Goal: Transaction & Acquisition: Purchase product/service

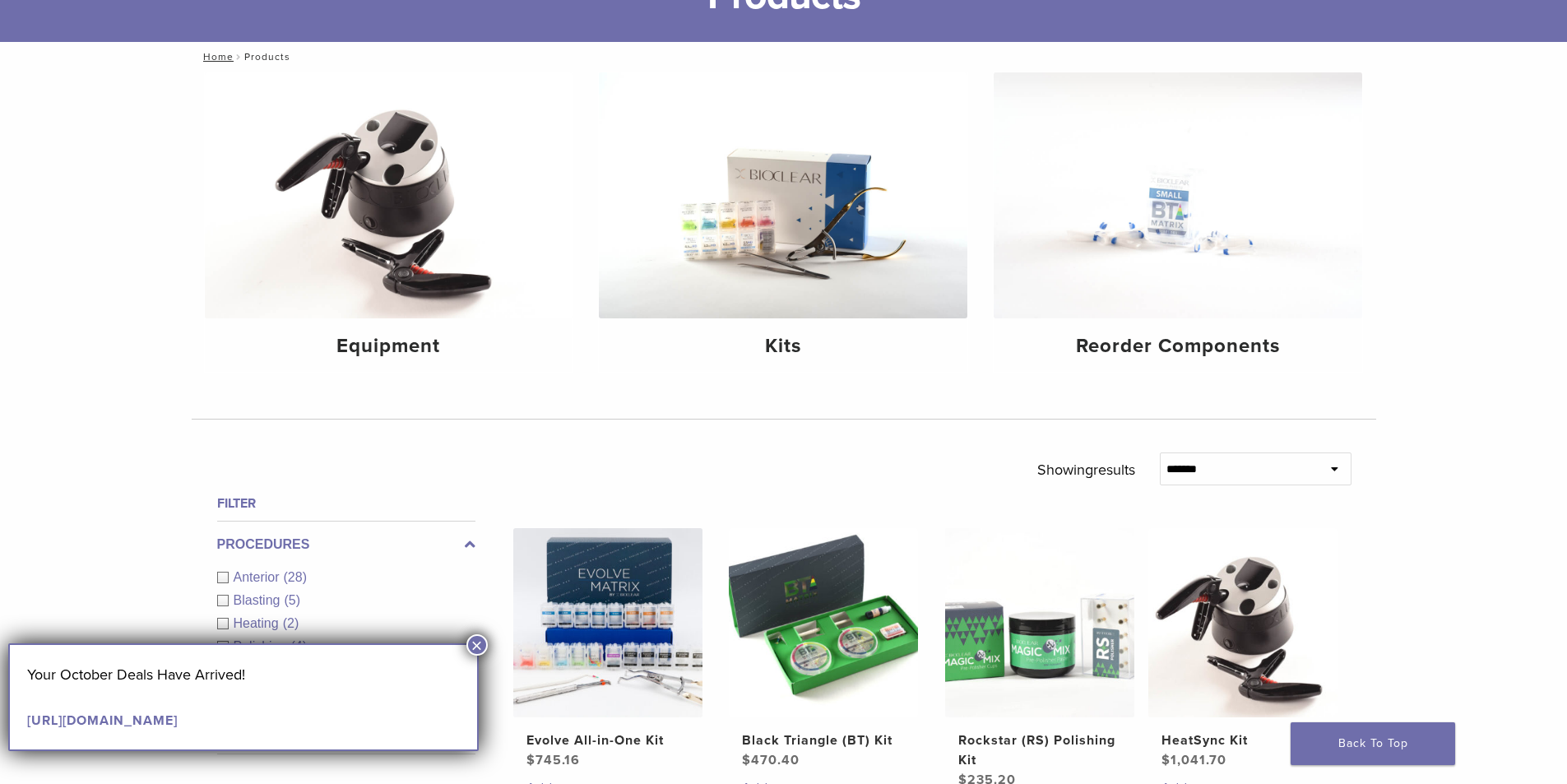
scroll to position [246, 0]
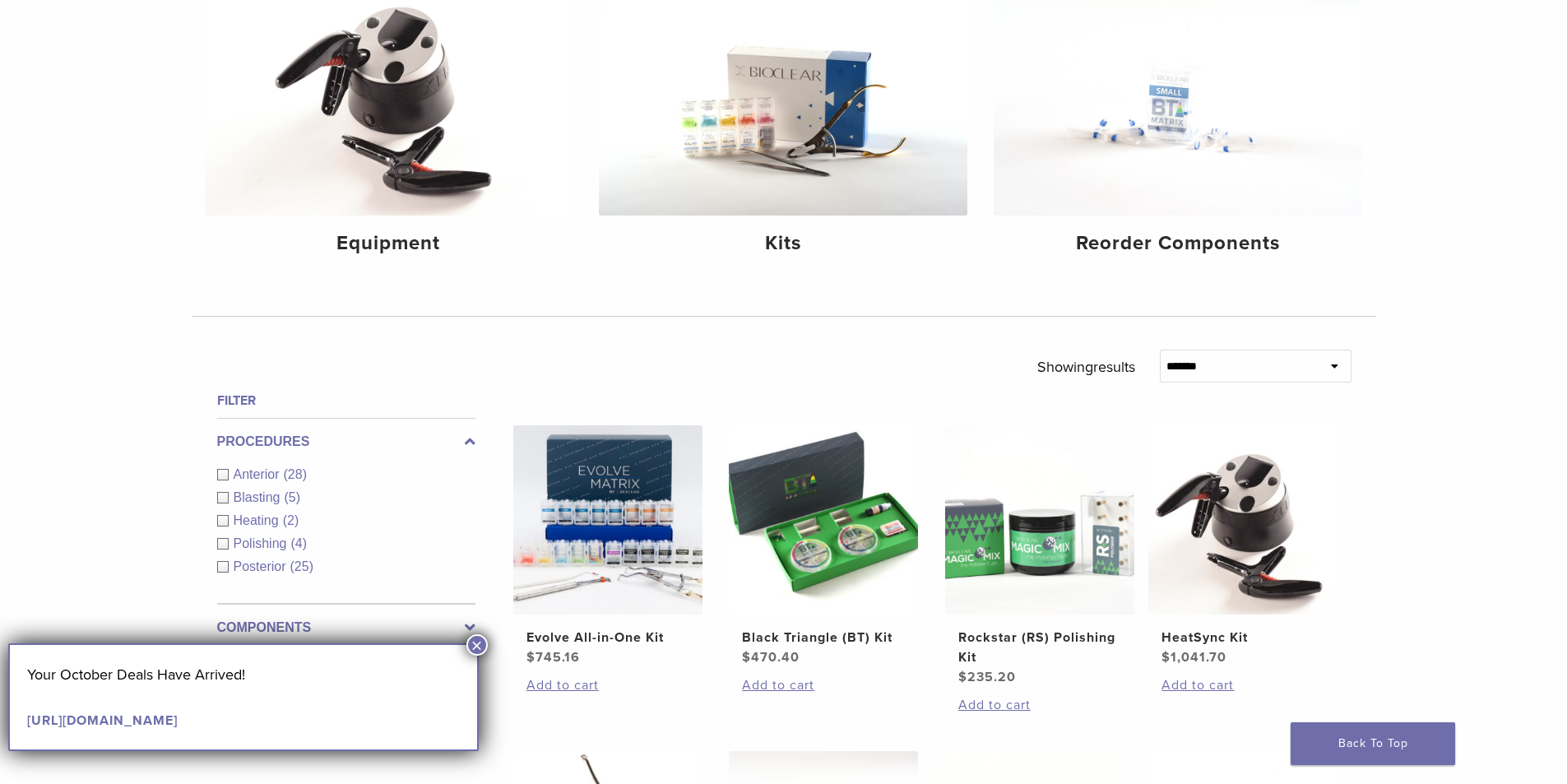
click at [483, 647] on button "×" at bounding box center [477, 644] width 22 height 22
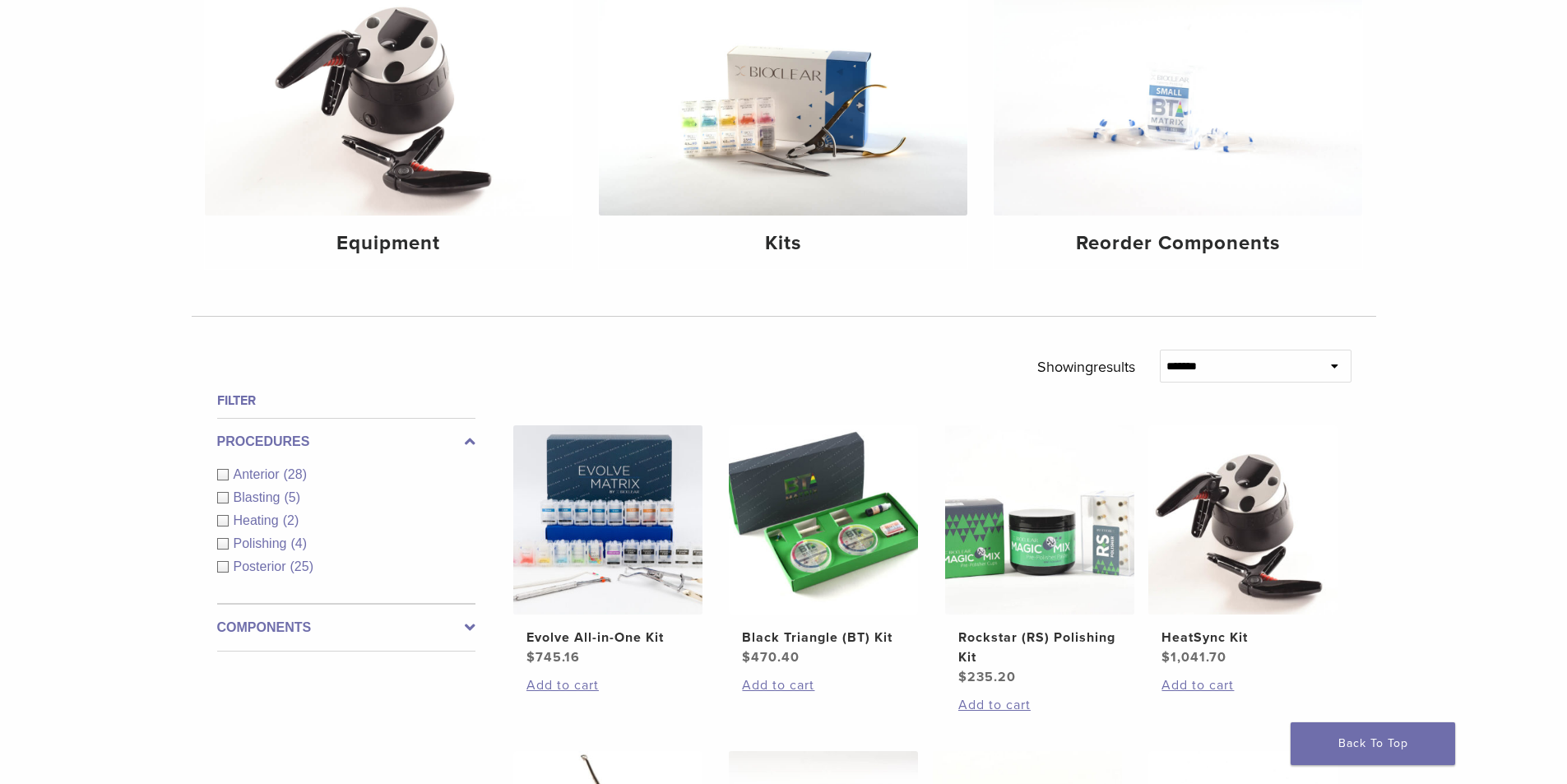
click at [223, 565] on div "Posterior (25)" at bounding box center [346, 566] width 259 height 20
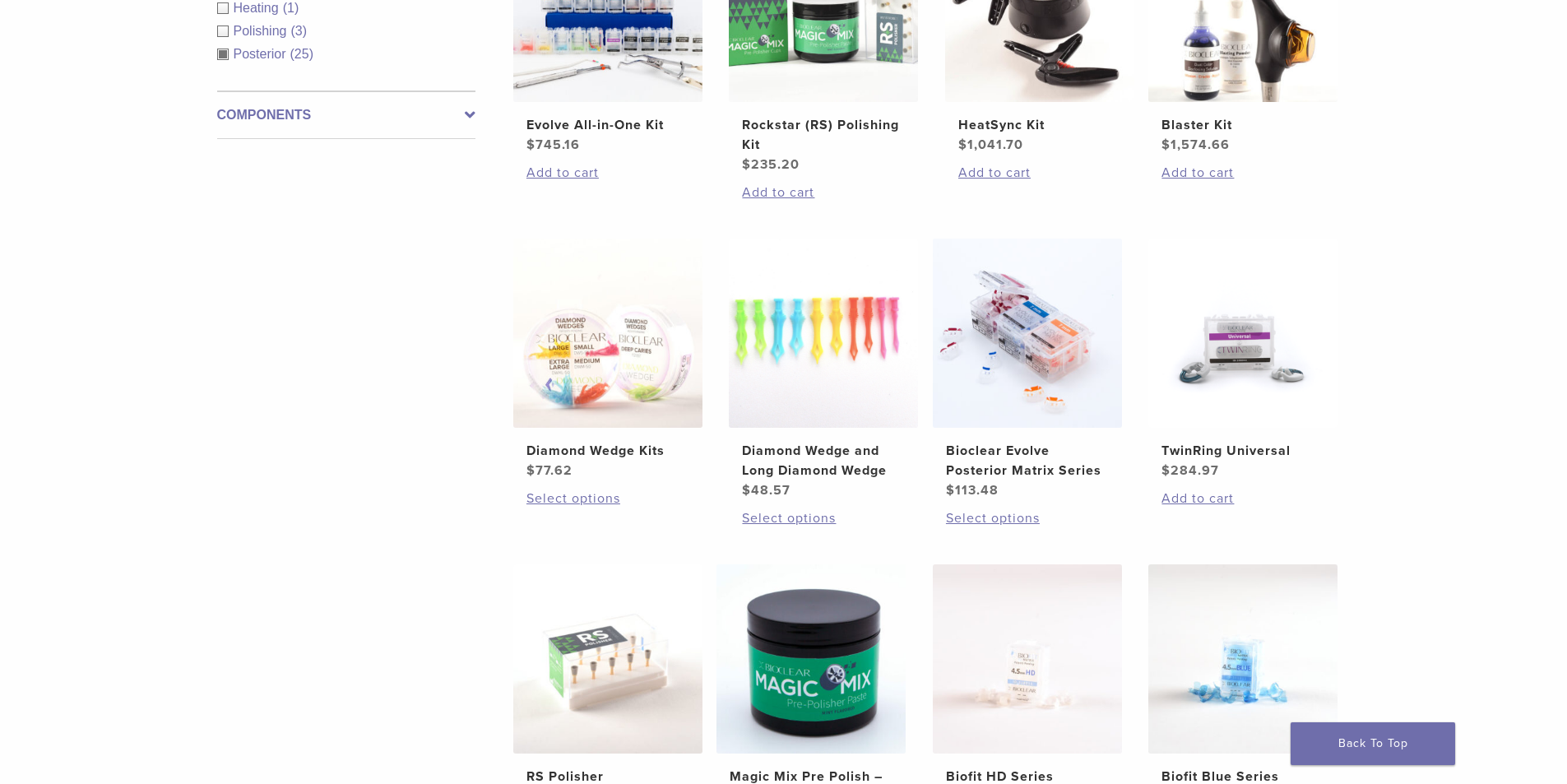
scroll to position [905, 0]
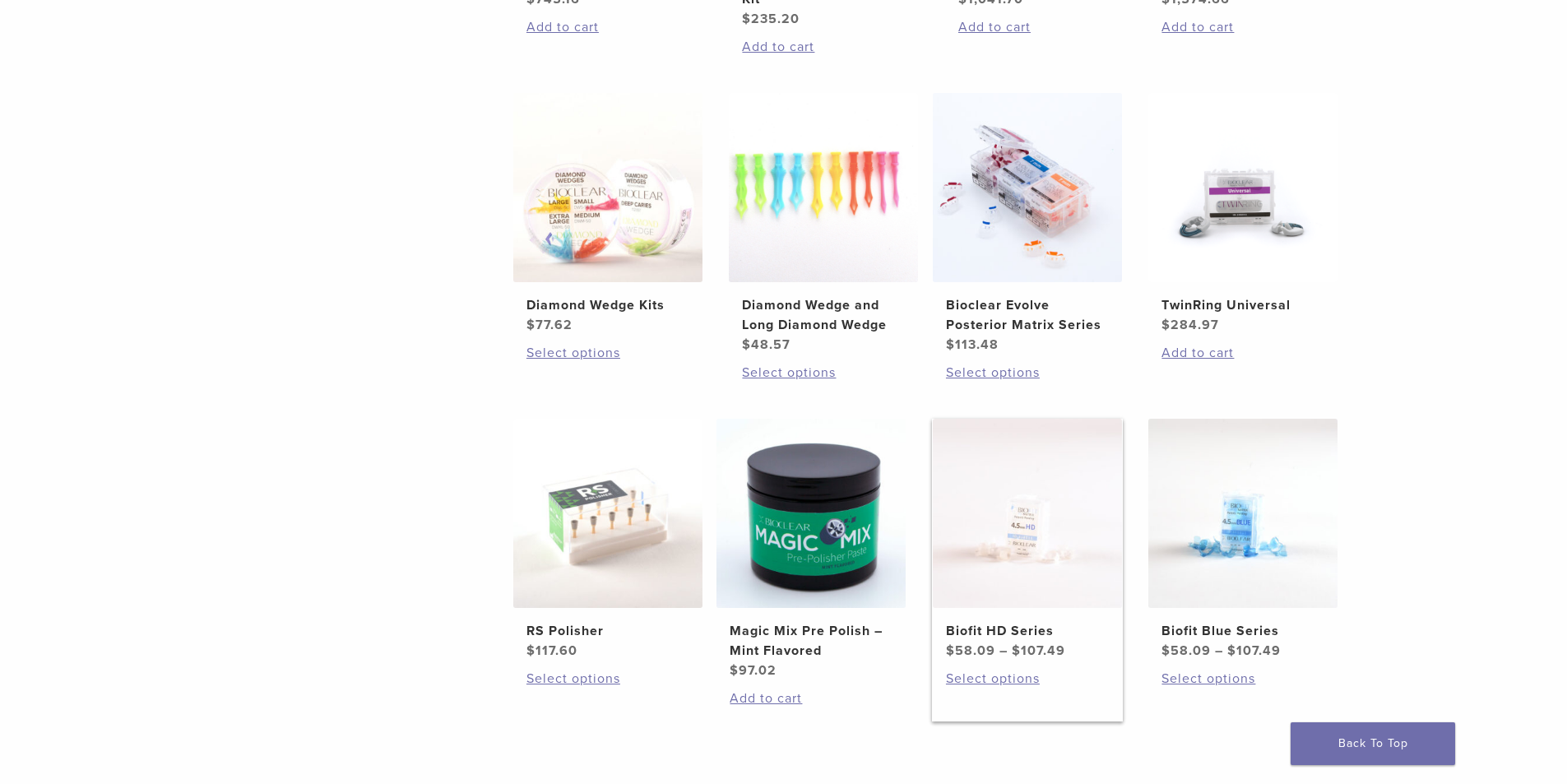
click at [1087, 572] on img at bounding box center [1027, 513] width 189 height 189
click at [1031, 250] on img at bounding box center [1027, 187] width 189 height 189
click at [1283, 562] on img at bounding box center [1243, 513] width 189 height 189
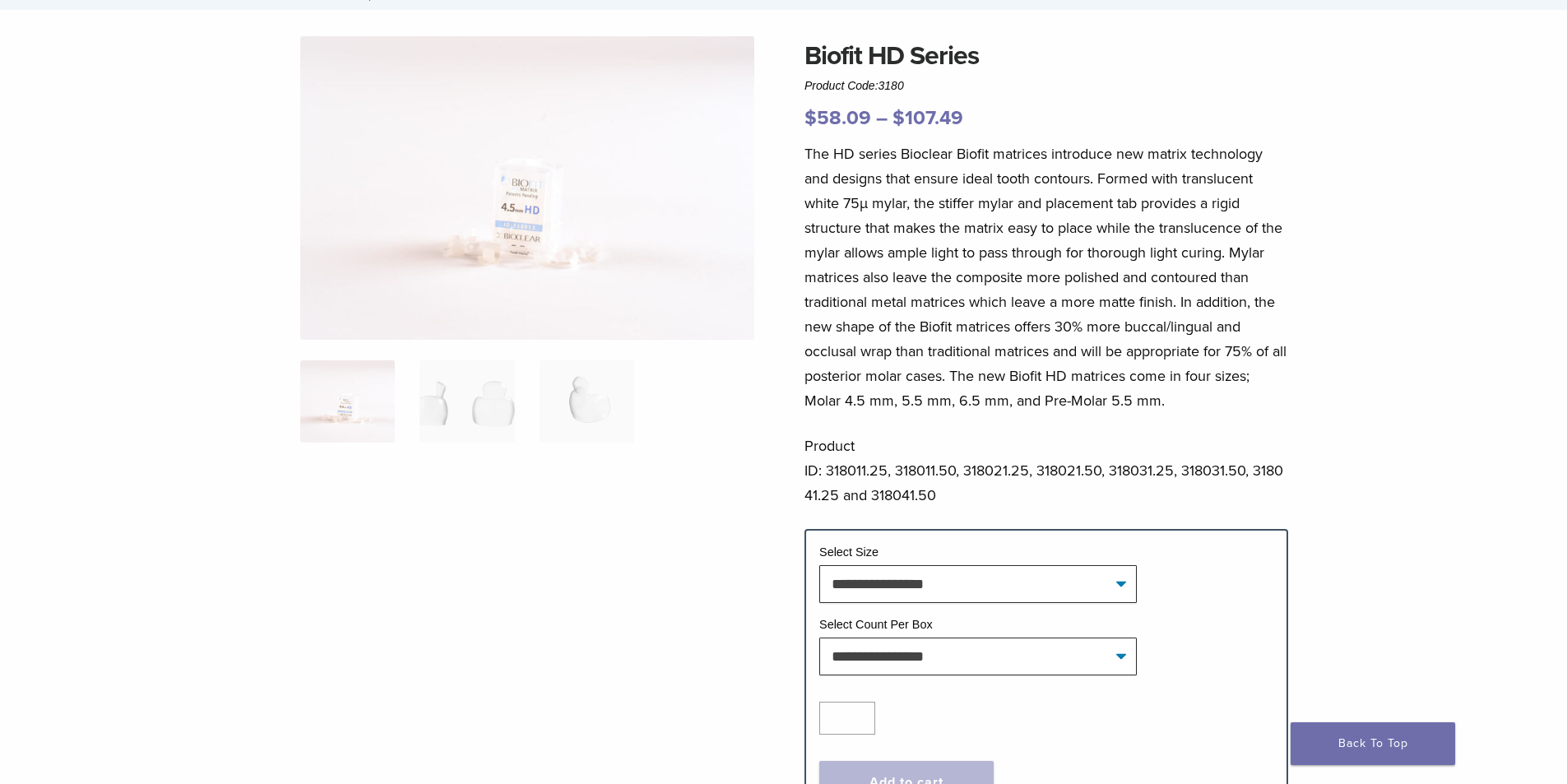
scroll to position [82, 0]
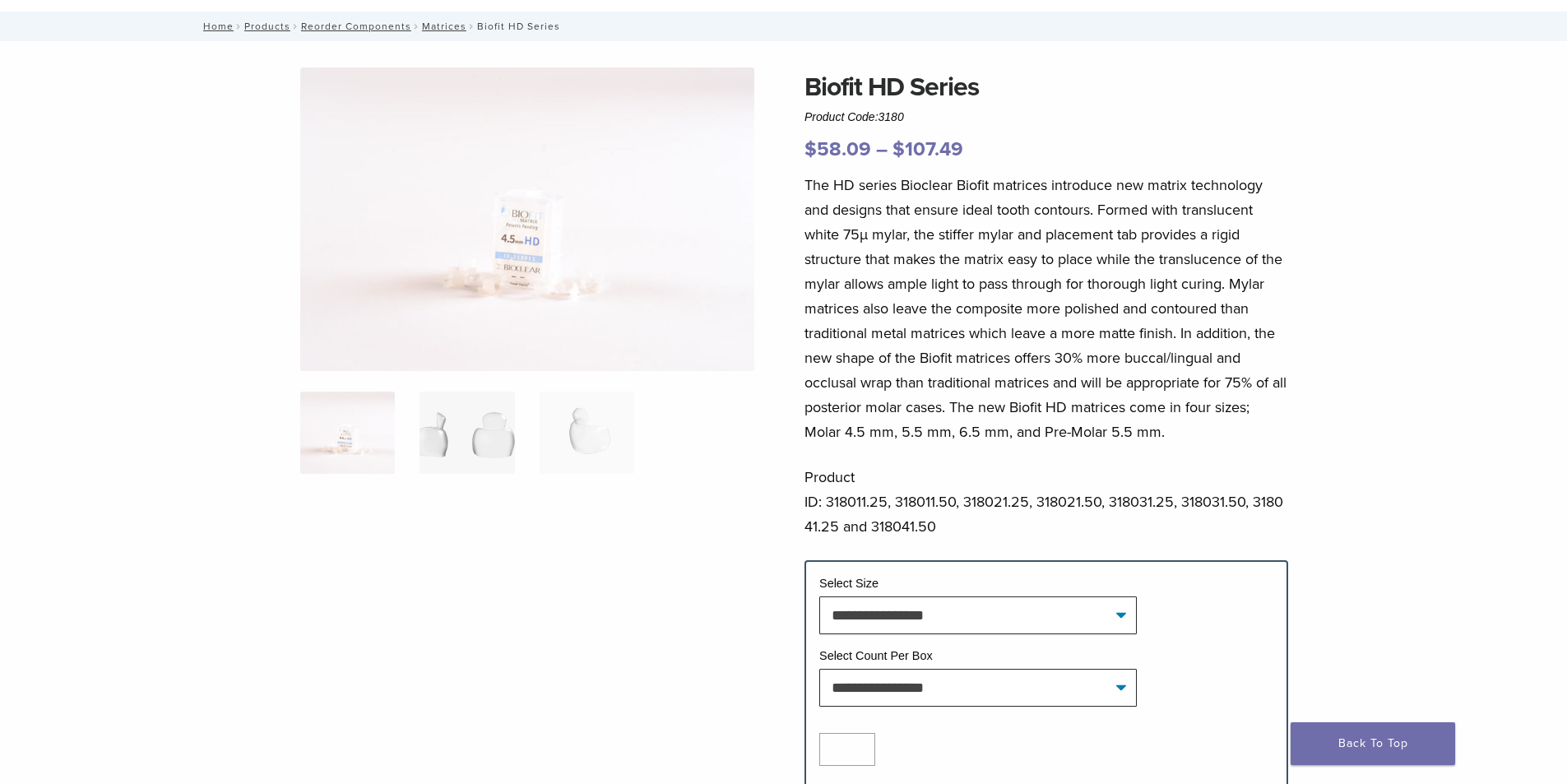
click at [501, 424] on img at bounding box center [467, 432] width 95 height 82
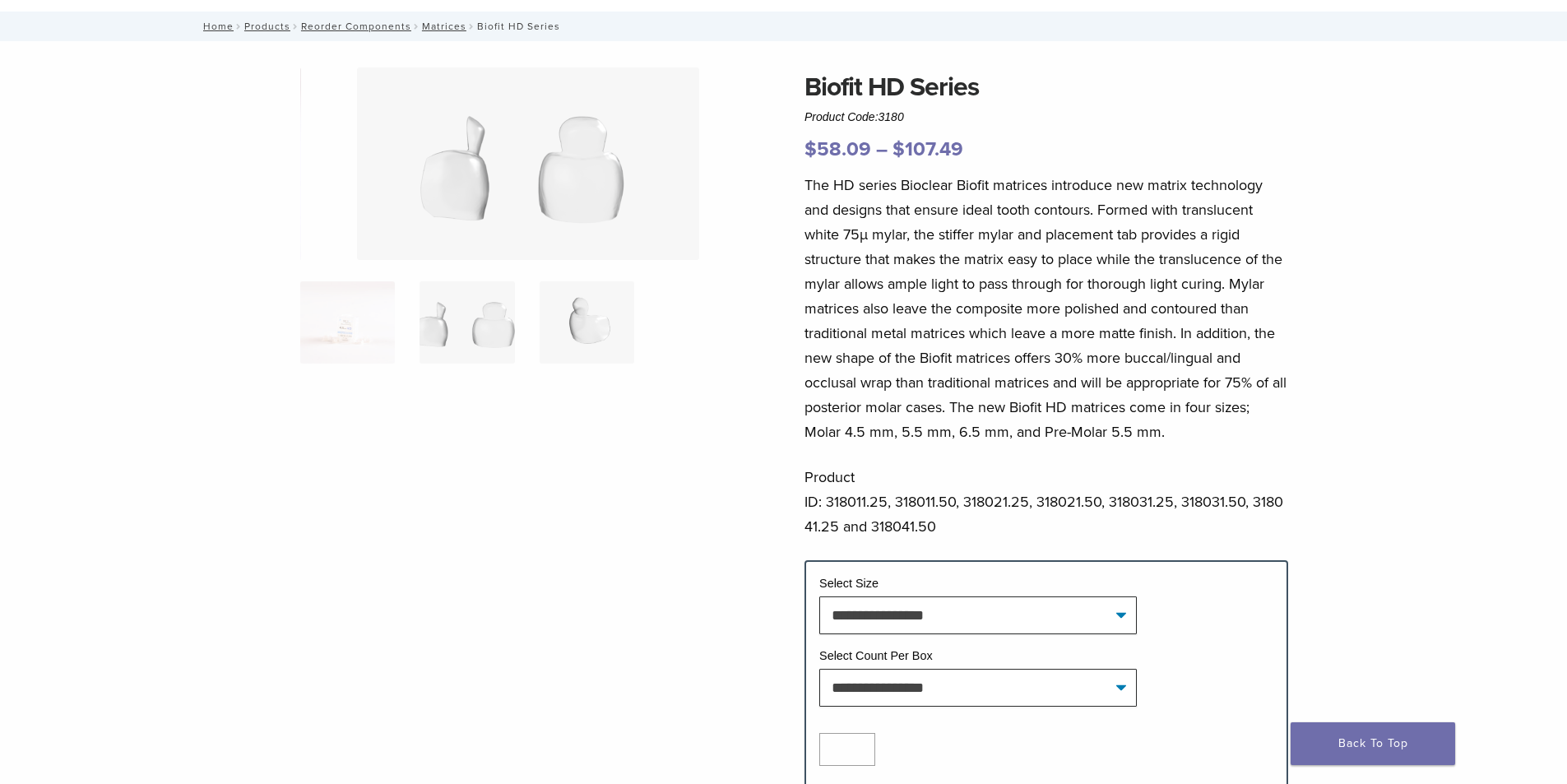
click at [589, 339] on img at bounding box center [587, 322] width 95 height 82
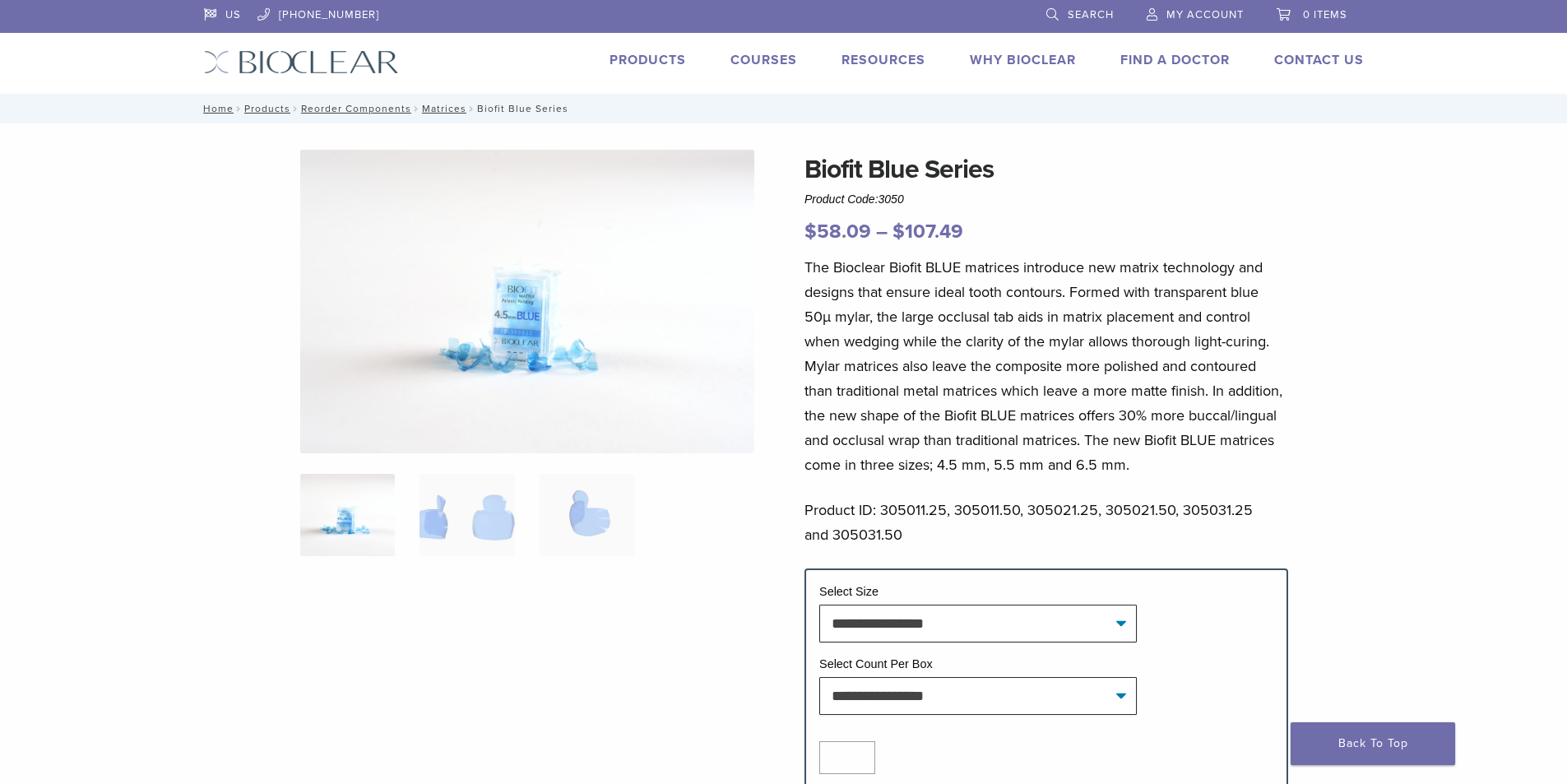
scroll to position [165, 0]
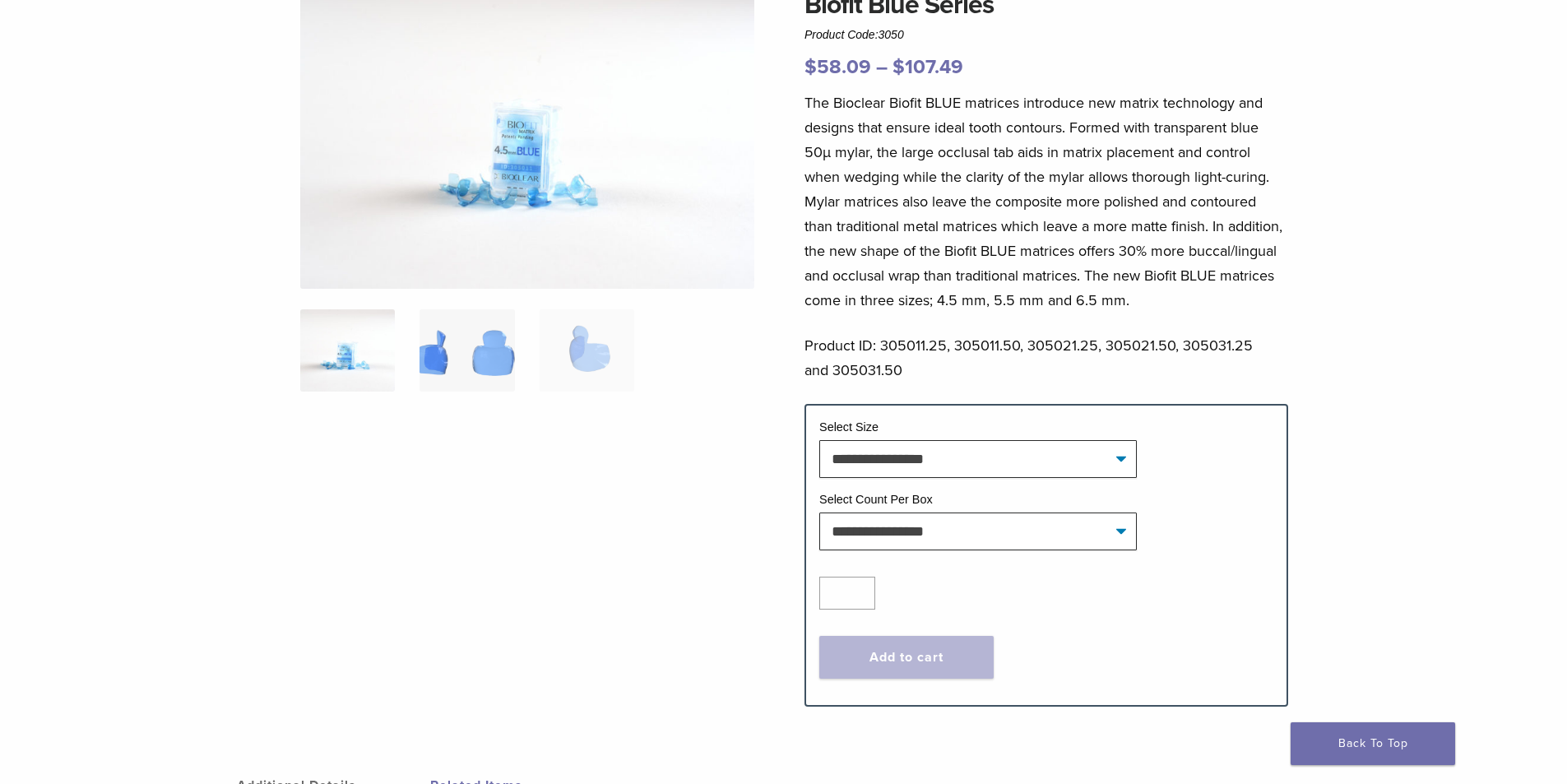
click at [453, 366] on img at bounding box center [467, 350] width 95 height 82
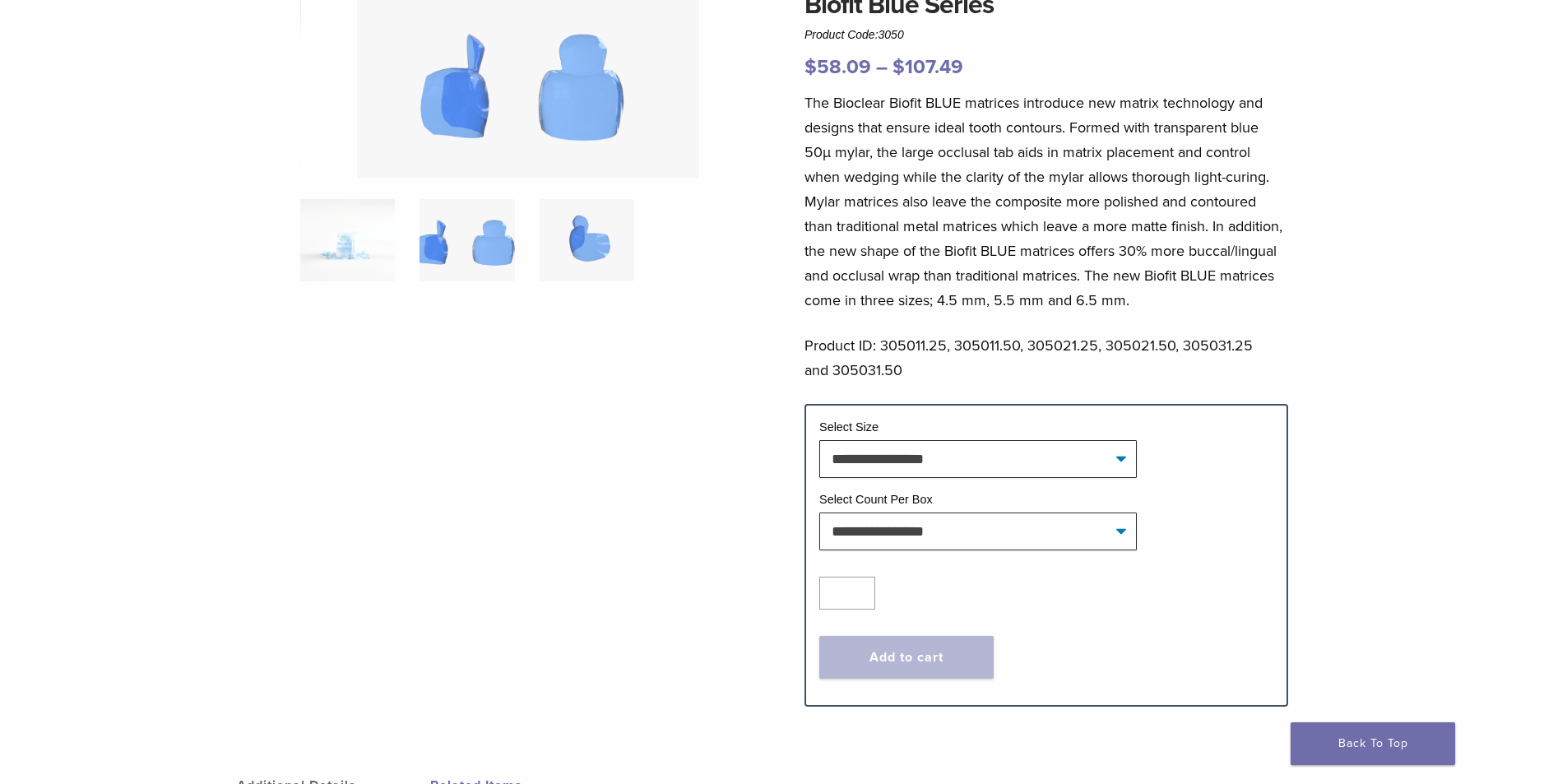
click at [580, 268] on img at bounding box center [587, 239] width 95 height 82
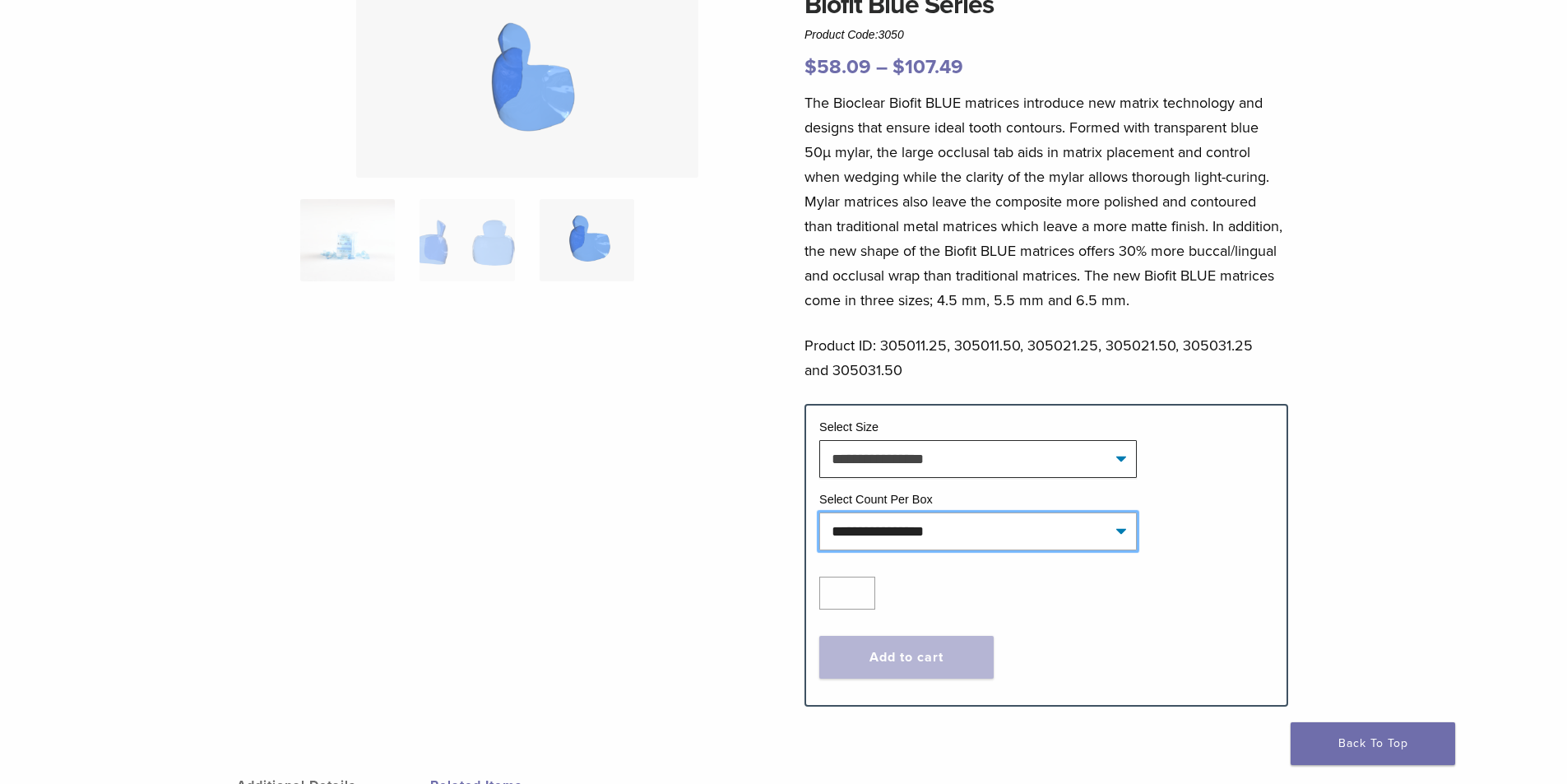
click at [1117, 527] on select "**********" at bounding box center [978, 532] width 318 height 38
